Goal: Find specific page/section: Find specific page/section

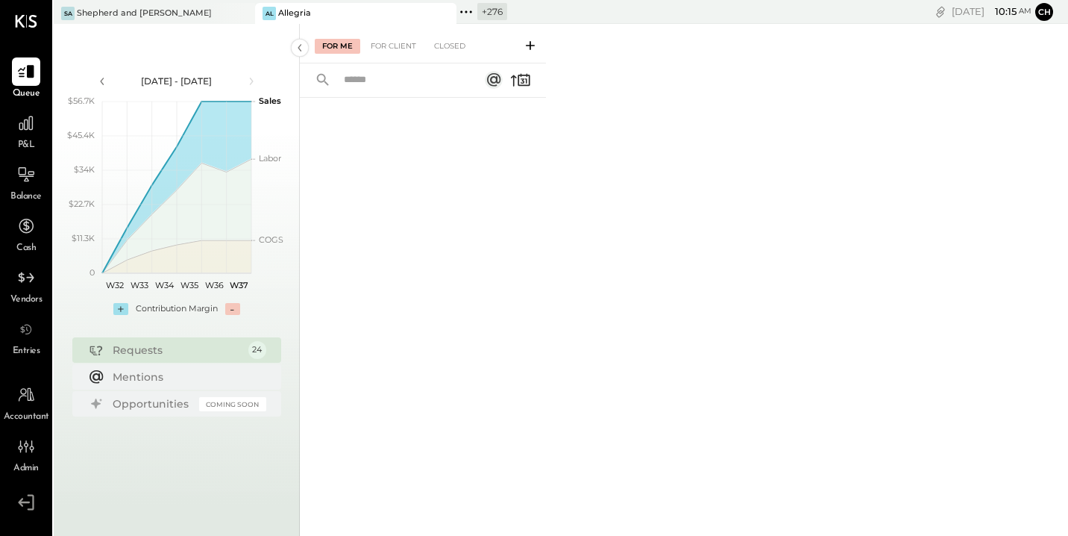
click at [448, 12] on icon at bounding box center [443, 13] width 19 height 18
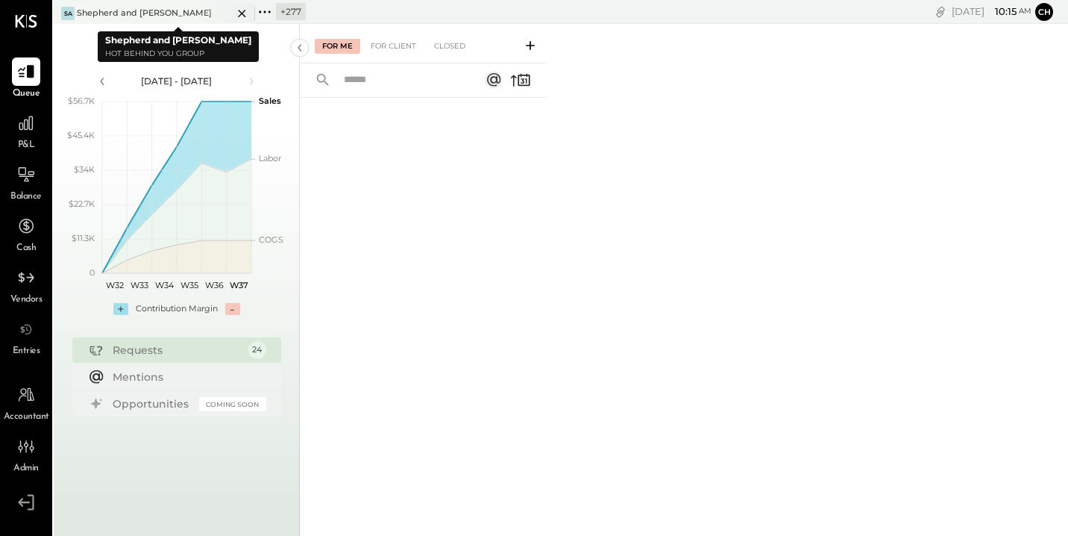
click at [240, 14] on icon at bounding box center [241, 13] width 7 height 7
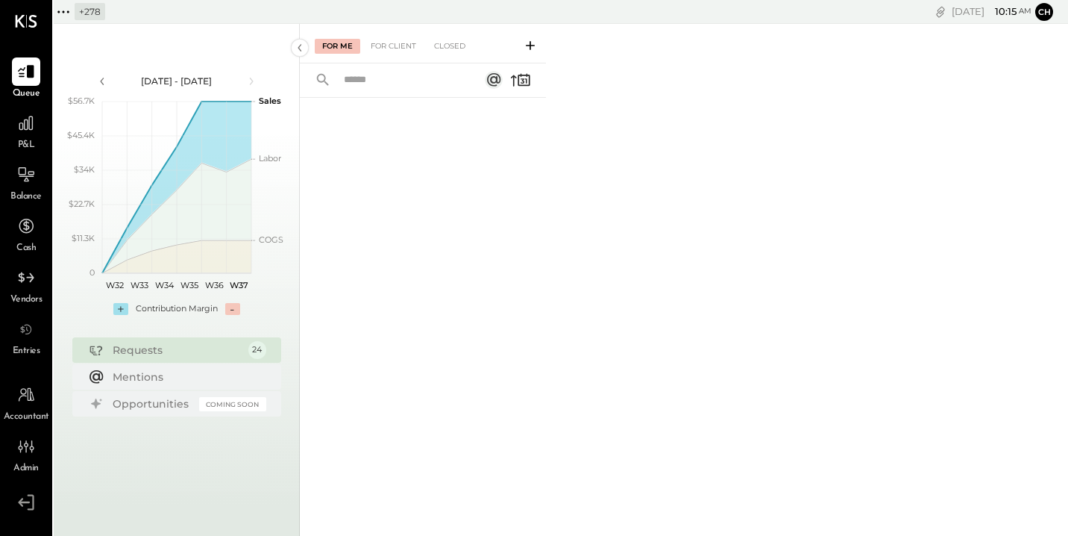
click at [65, 9] on icon at bounding box center [63, 11] width 19 height 19
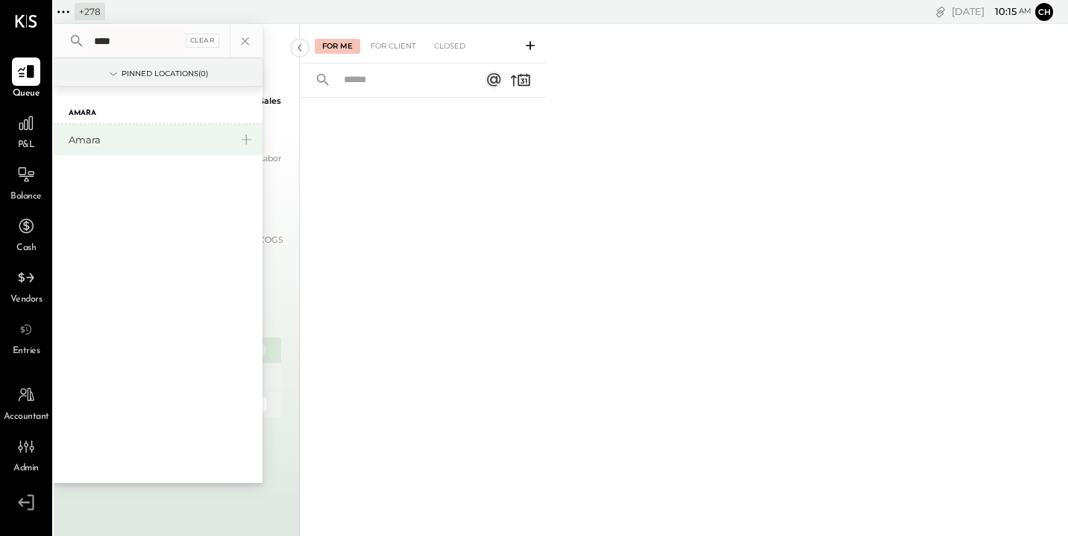
type input "****"
click at [187, 138] on div "Amara" at bounding box center [149, 140] width 161 height 14
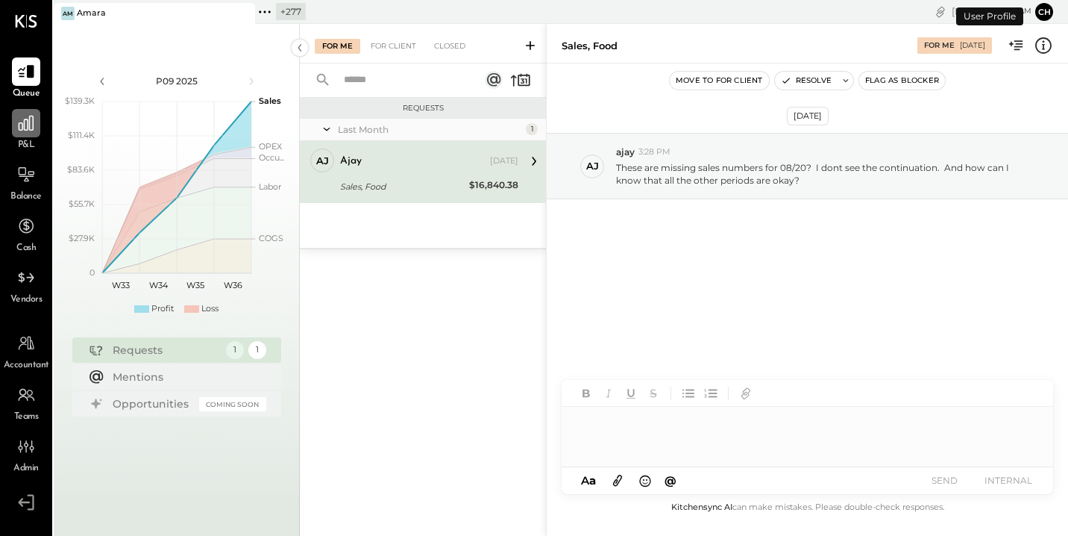
click at [23, 130] on icon at bounding box center [25, 122] width 19 height 19
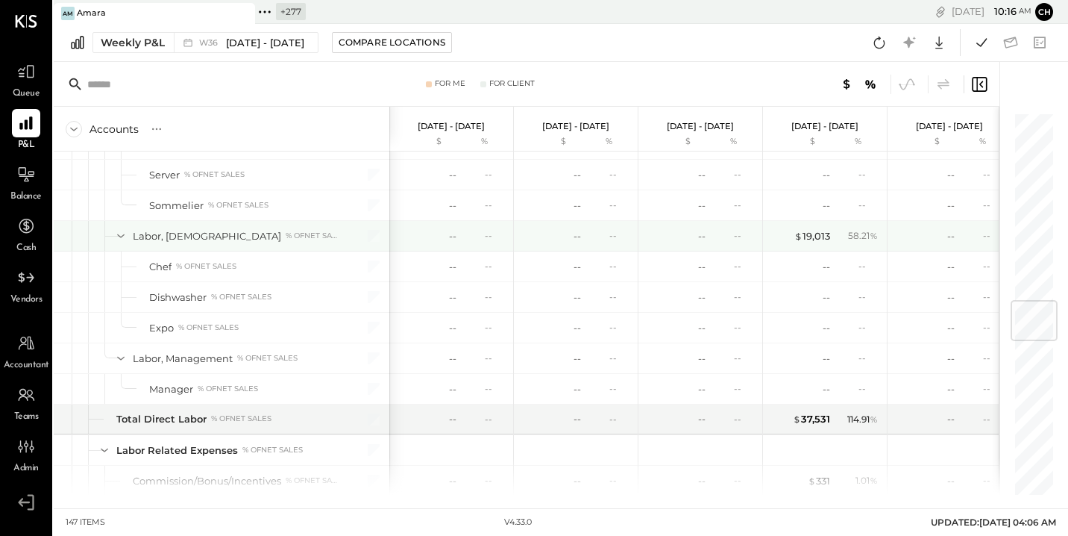
scroll to position [1350, 0]
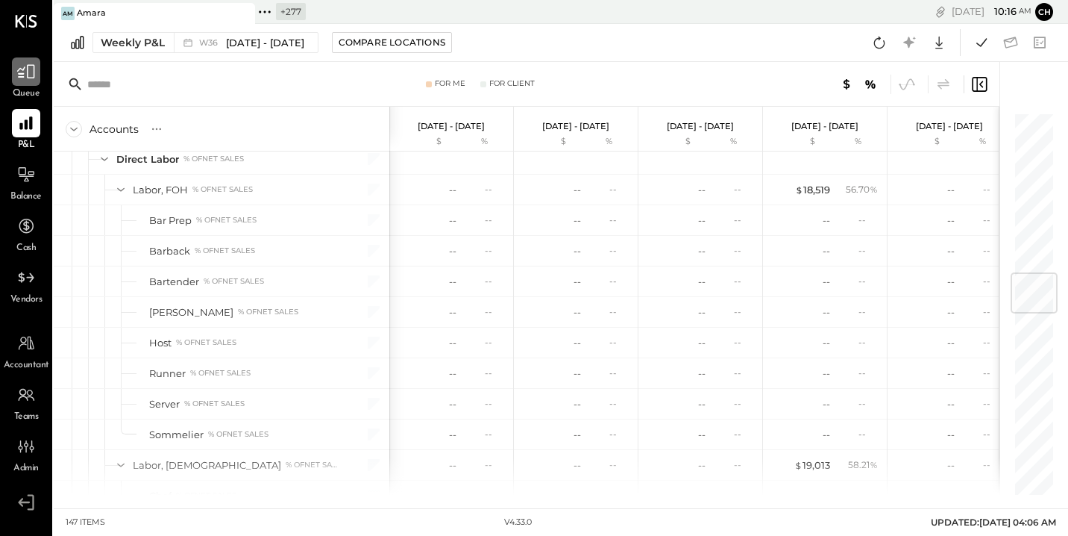
click at [27, 77] on icon at bounding box center [25, 71] width 19 height 19
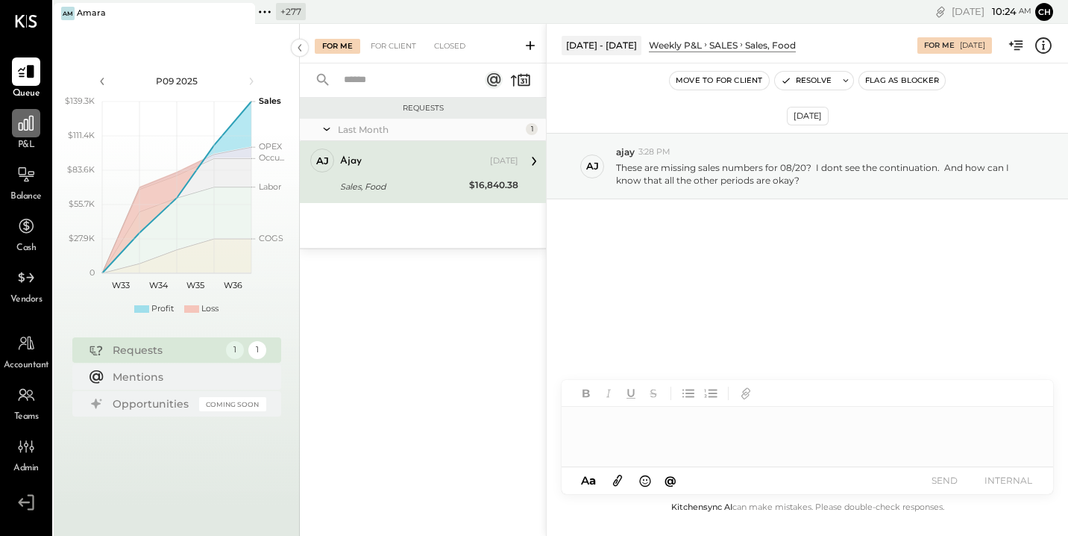
click at [17, 128] on icon at bounding box center [25, 122] width 19 height 19
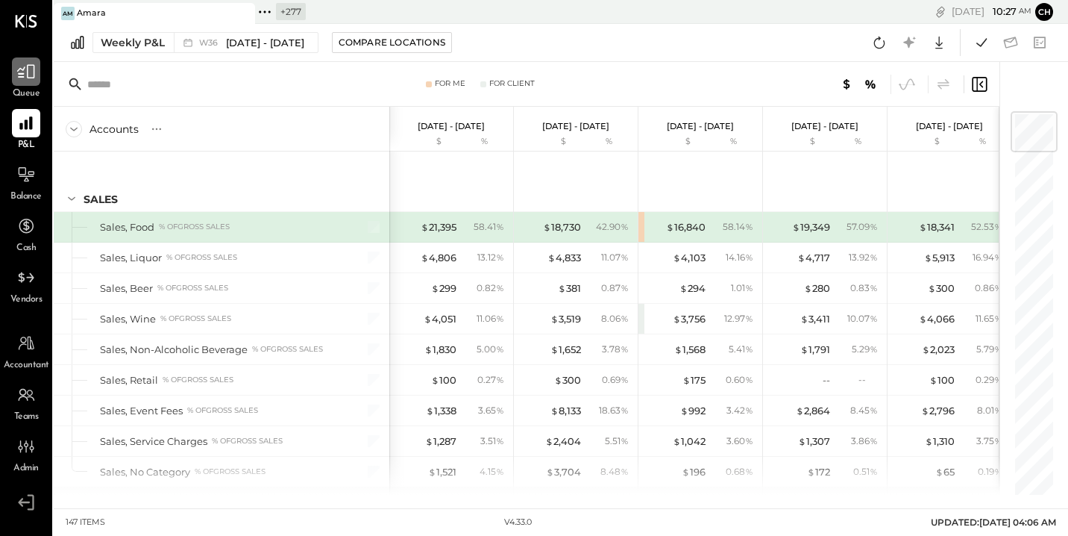
click at [33, 78] on icon at bounding box center [25, 71] width 19 height 19
